Goal: Information Seeking & Learning: Learn about a topic

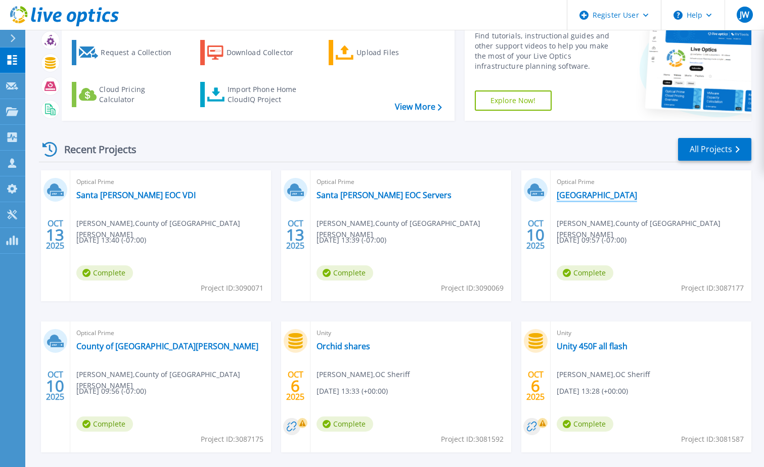
scroll to position [93, 0]
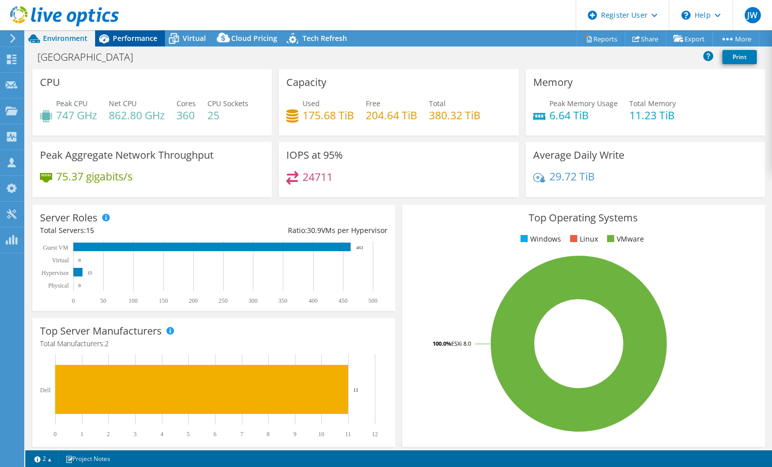
click at [141, 36] on span "Performance" at bounding box center [135, 38] width 45 height 10
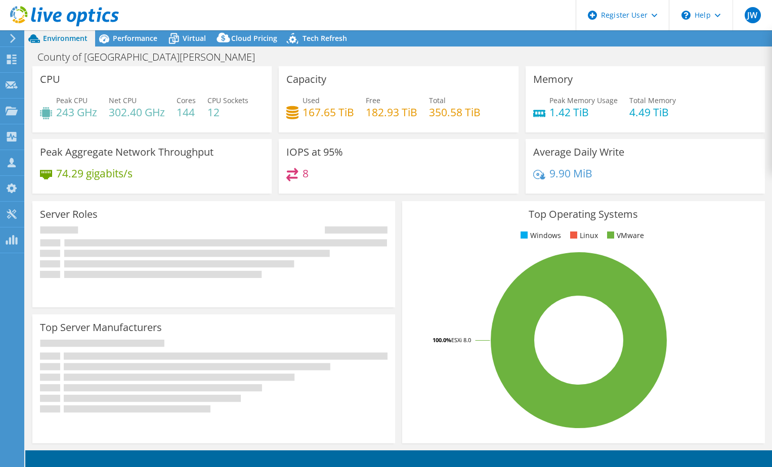
select select "USD"
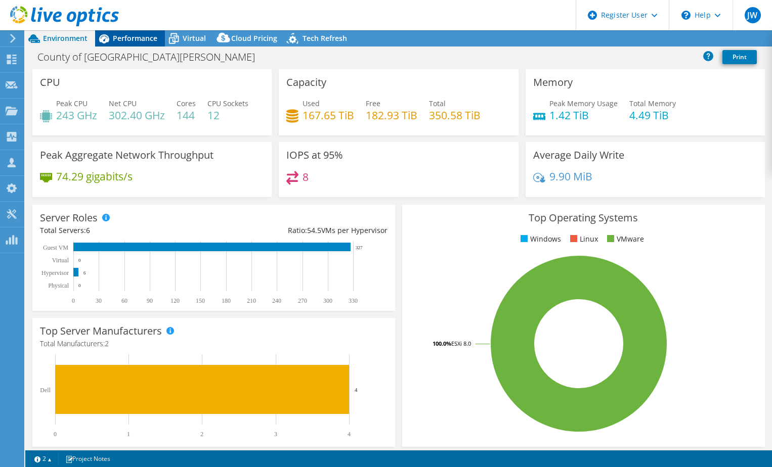
click at [140, 40] on span "Performance" at bounding box center [135, 38] width 45 height 10
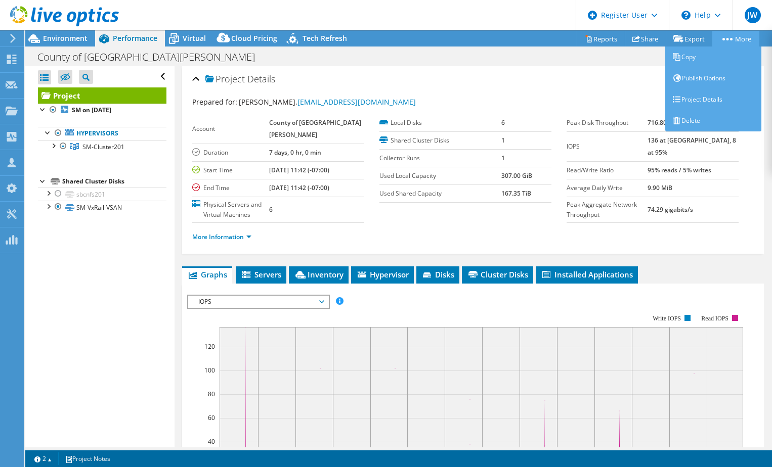
click at [737, 40] on link "More" at bounding box center [735, 39] width 47 height 16
click at [709, 97] on link "Project Details" at bounding box center [713, 99] width 96 height 21
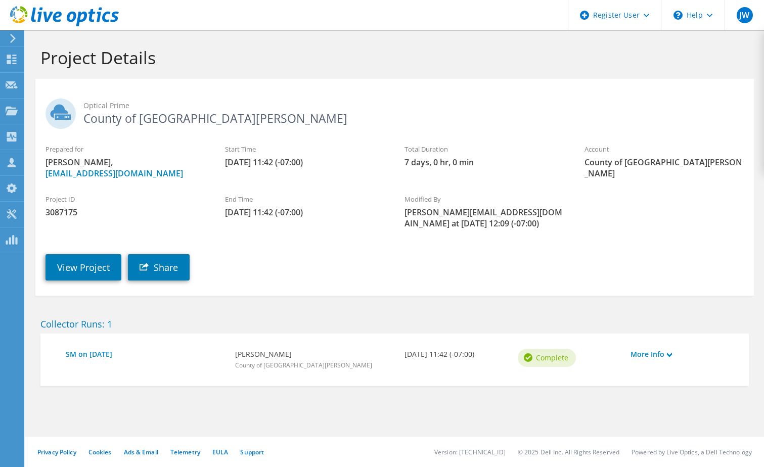
click at [65, 213] on span "3087175" at bounding box center [125, 212] width 159 height 11
copy span "3087175"
click at [85, 269] on link "View Project" at bounding box center [84, 267] width 76 height 26
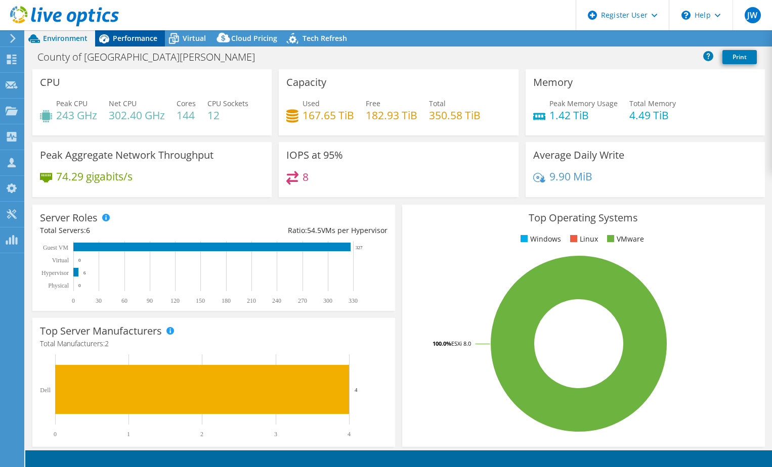
select select "USD"
click at [114, 36] on span "Performance" at bounding box center [135, 38] width 45 height 10
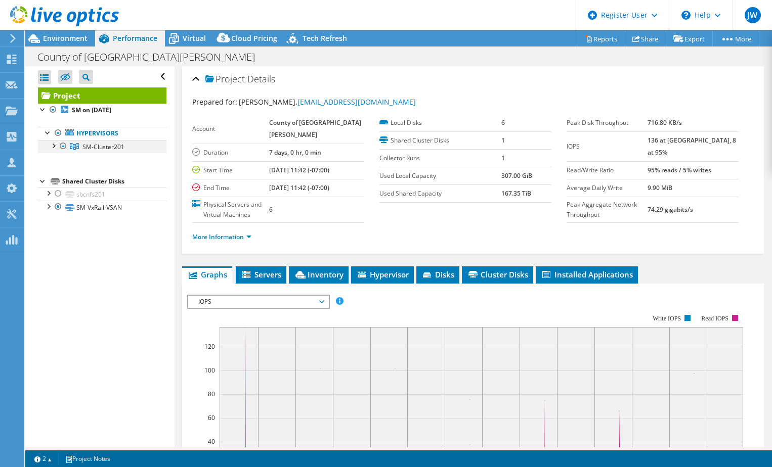
click at [55, 145] on div at bounding box center [53, 145] width 10 height 10
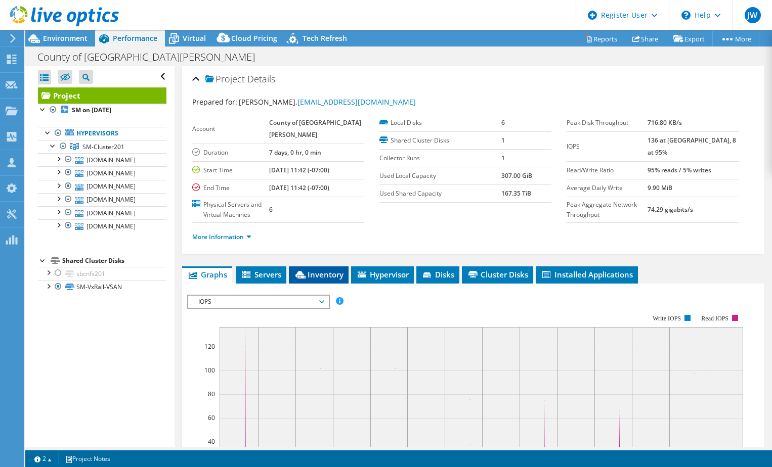
click at [324, 280] on span "Inventory" at bounding box center [319, 275] width 50 height 10
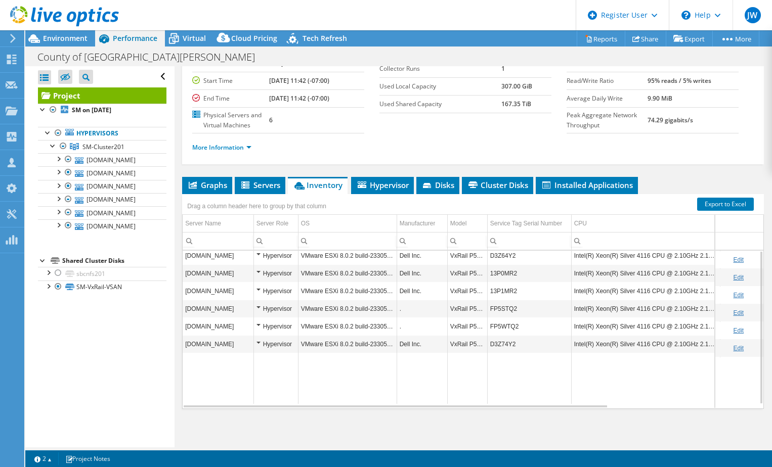
scroll to position [63, 0]
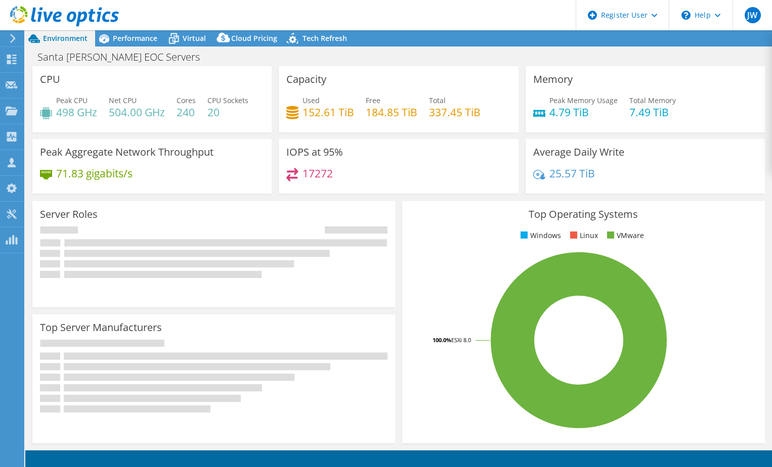
select select "USD"
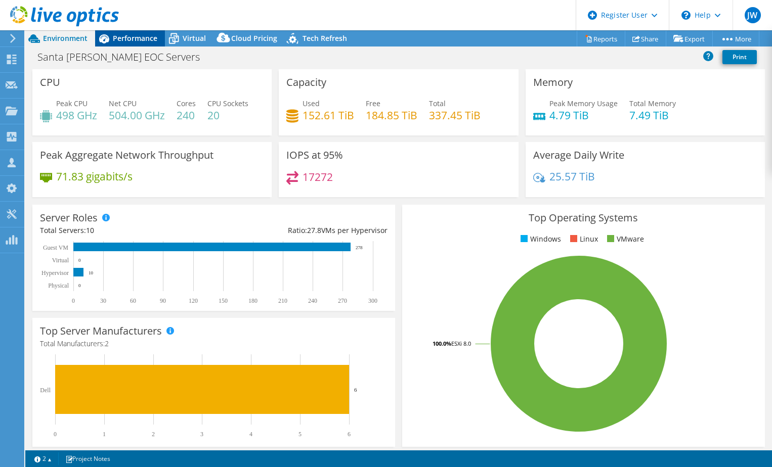
click at [135, 39] on span "Performance" at bounding box center [135, 38] width 45 height 10
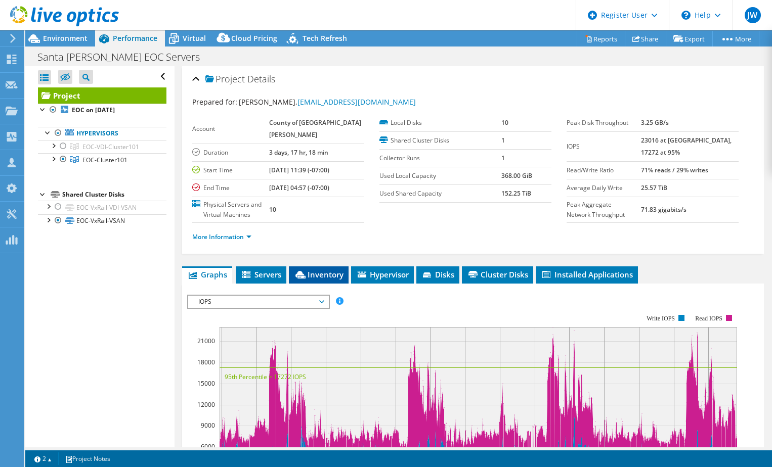
click at [324, 280] on span "Inventory" at bounding box center [319, 275] width 50 height 10
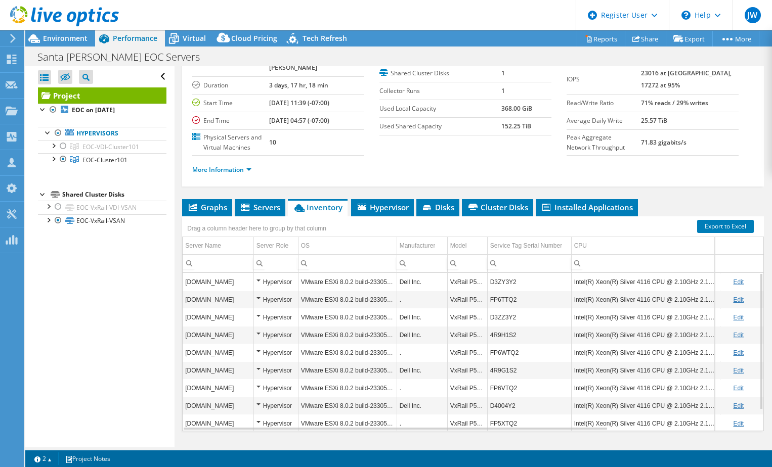
scroll to position [114, 0]
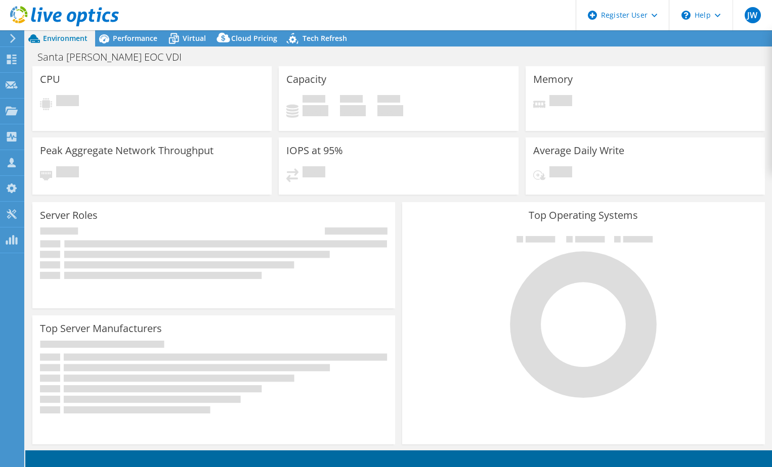
select select "USD"
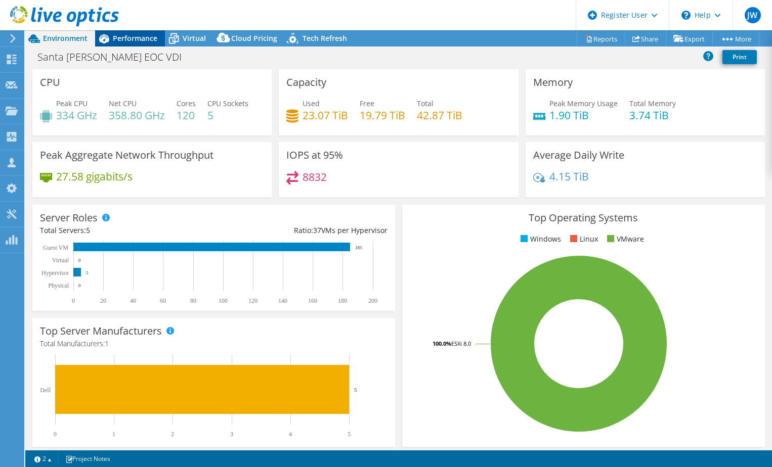
click at [134, 35] on span "Performance" at bounding box center [135, 38] width 45 height 10
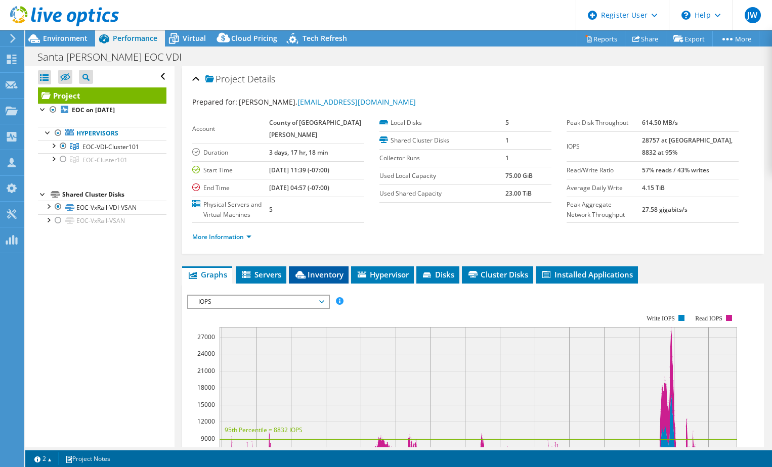
click at [328, 280] on span "Inventory" at bounding box center [319, 275] width 50 height 10
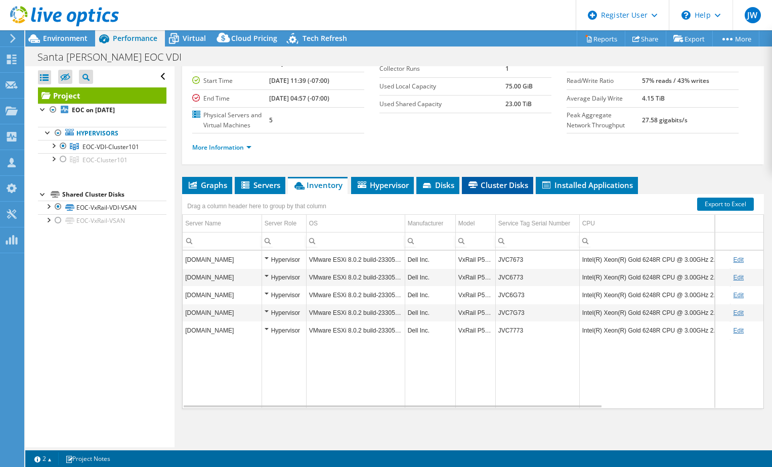
scroll to position [114, 0]
click at [60, 305] on div "Open All Close All Hide Excluded Nodes Project Tree Filter" at bounding box center [99, 256] width 149 height 381
